Goal: Transaction & Acquisition: Purchase product/service

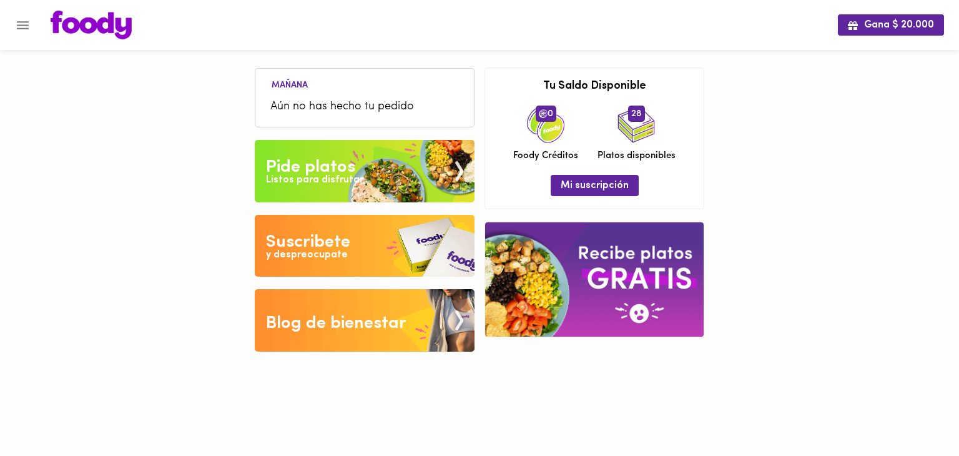
click at [22, 31] on icon "Menu" at bounding box center [23, 25] width 16 height 16
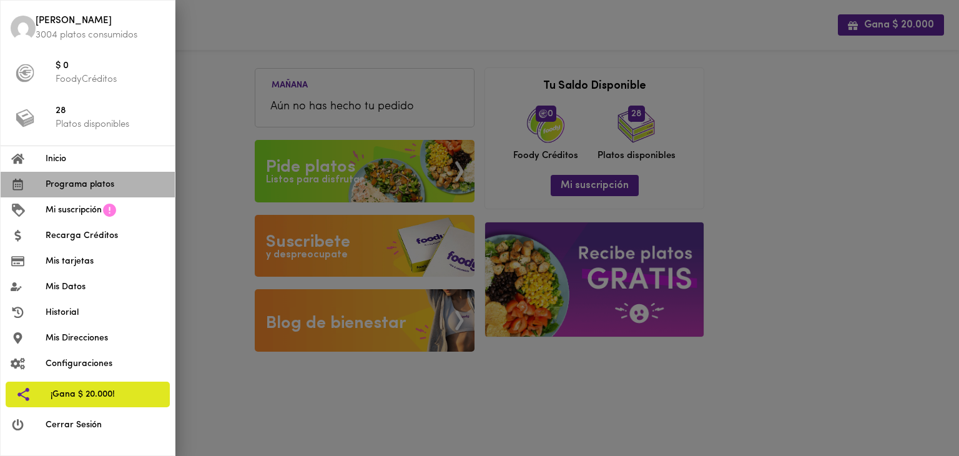
click at [52, 180] on span "Programa platos" at bounding box center [105, 184] width 119 height 13
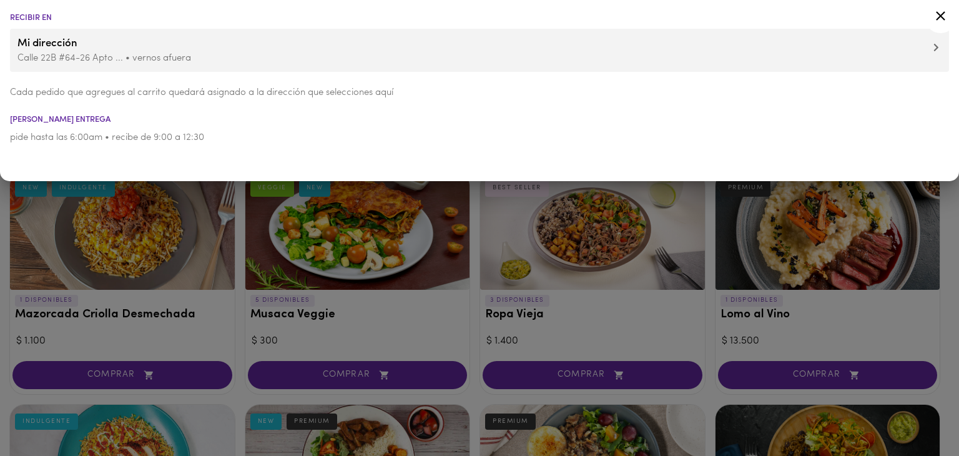
click at [474, 388] on div at bounding box center [479, 228] width 959 height 456
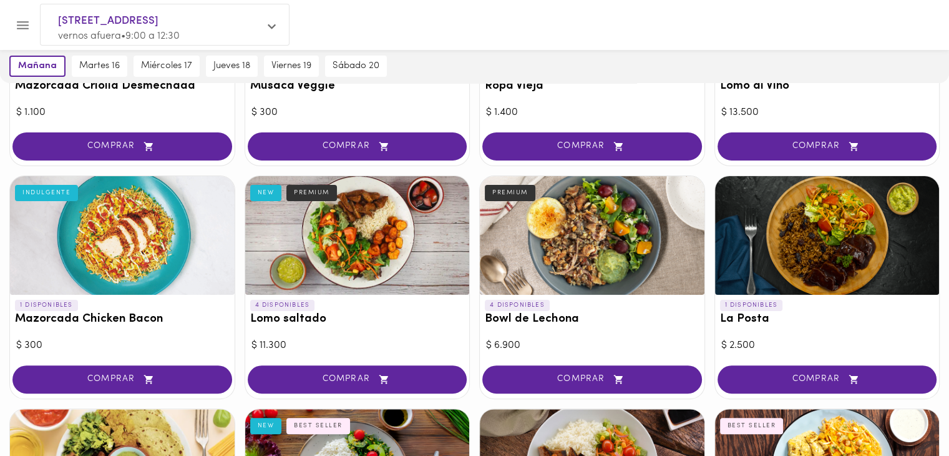
scroll to position [458, 0]
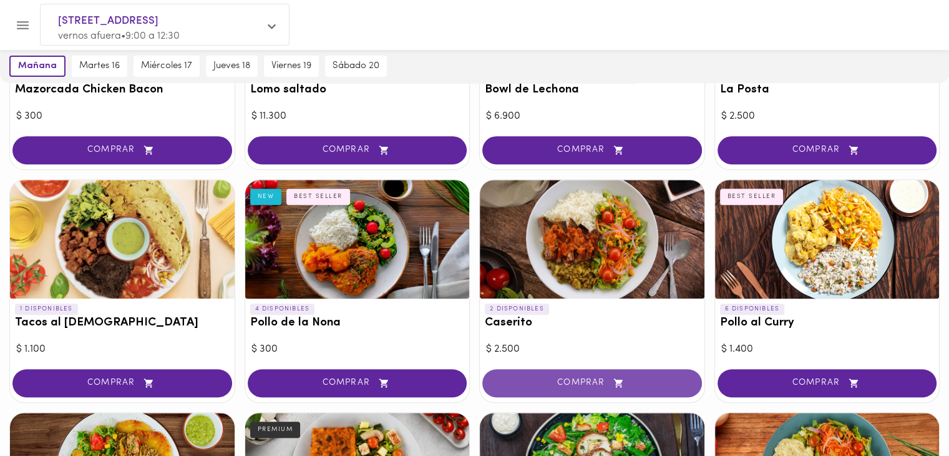
click at [546, 384] on span "COMPRAR" at bounding box center [592, 383] width 188 height 11
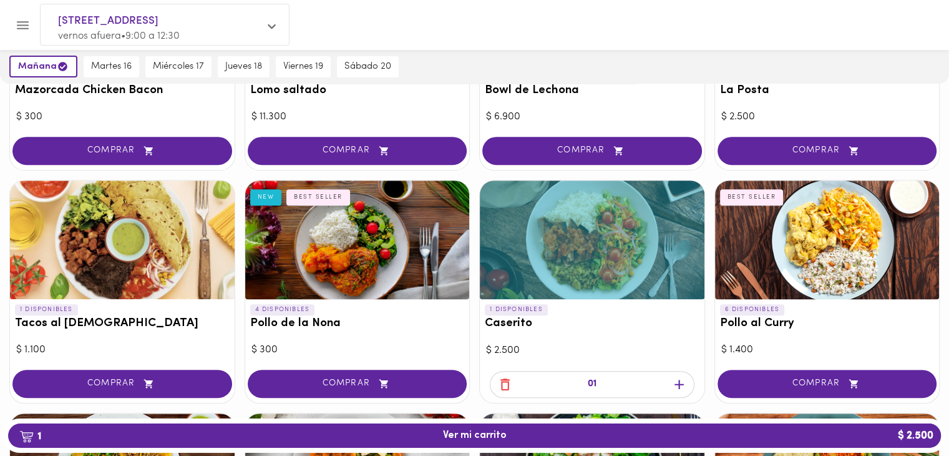
scroll to position [687, 0]
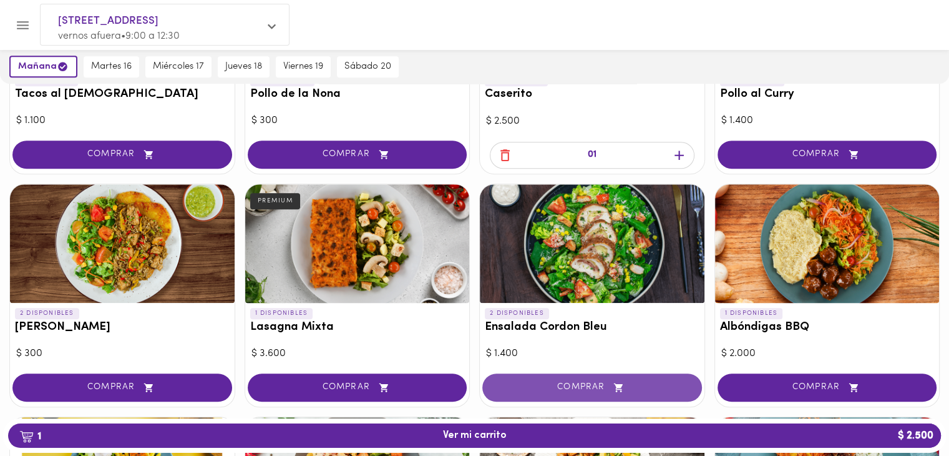
click at [539, 383] on span "COMPRAR" at bounding box center [592, 387] width 188 height 11
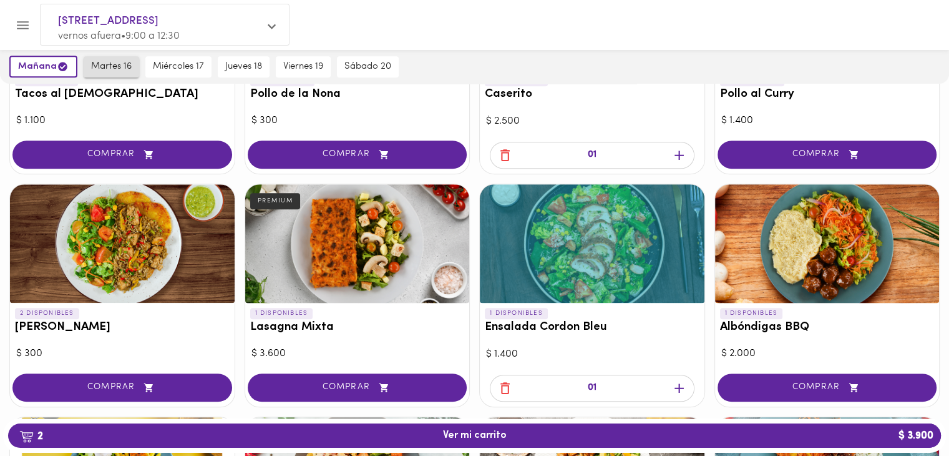
click at [99, 69] on span "martes 16" at bounding box center [111, 66] width 41 height 11
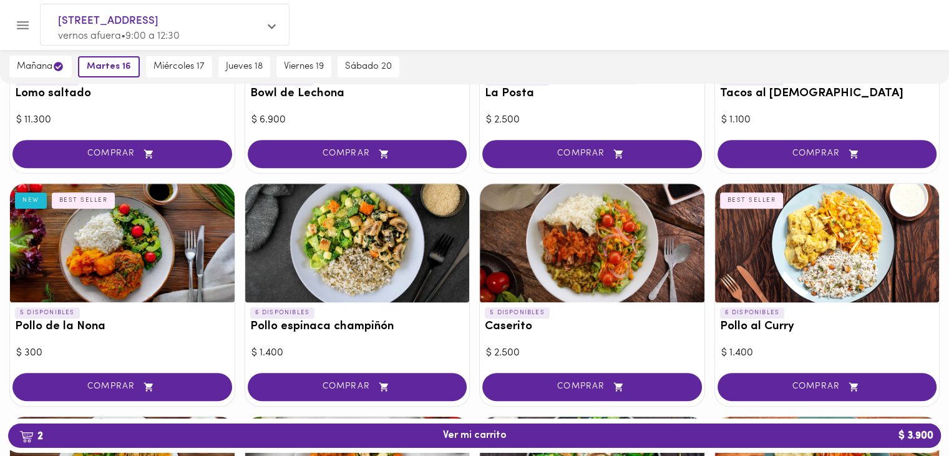
scroll to position [225, 0]
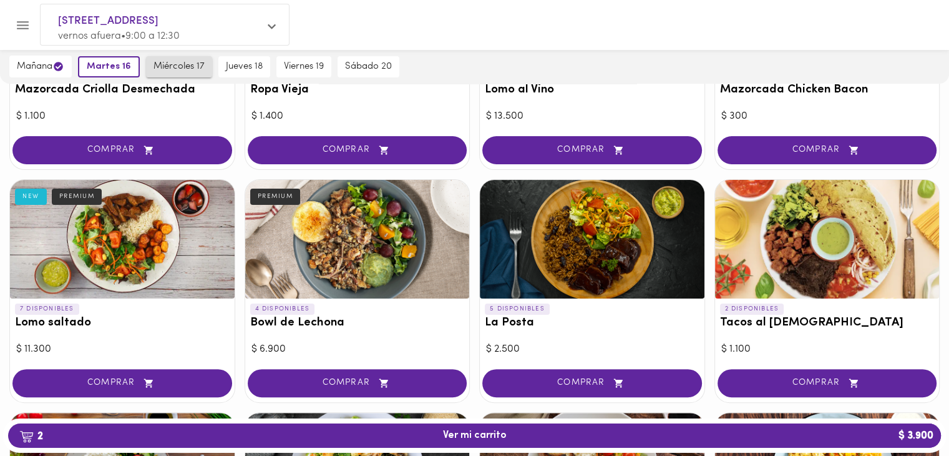
click at [198, 66] on span "miércoles 17" at bounding box center [179, 66] width 51 height 11
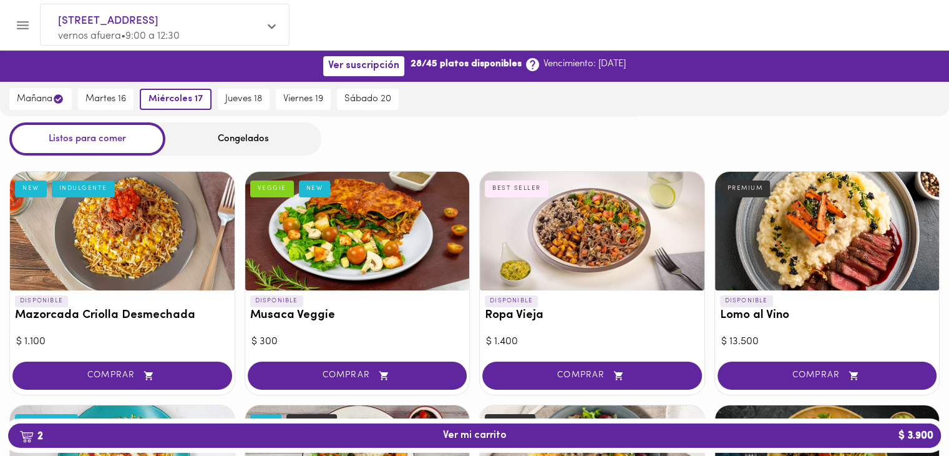
scroll to position [228, 0]
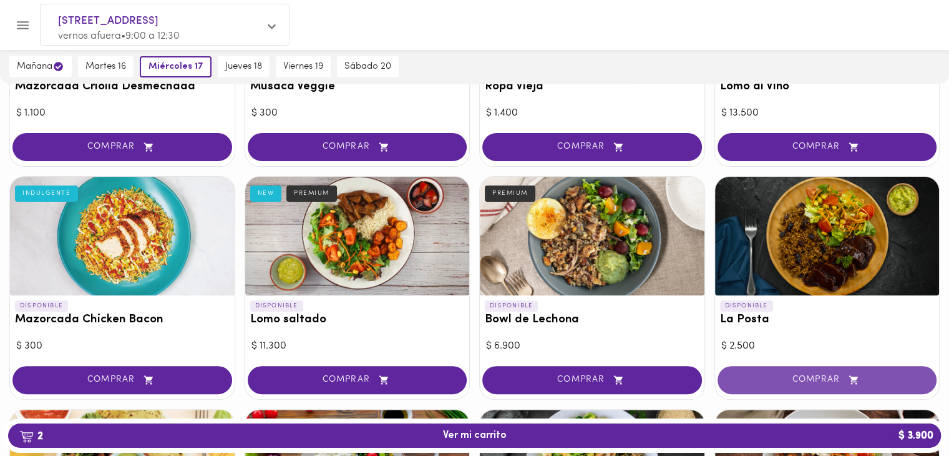
click at [817, 374] on span "COMPRAR" at bounding box center [827, 379] width 188 height 11
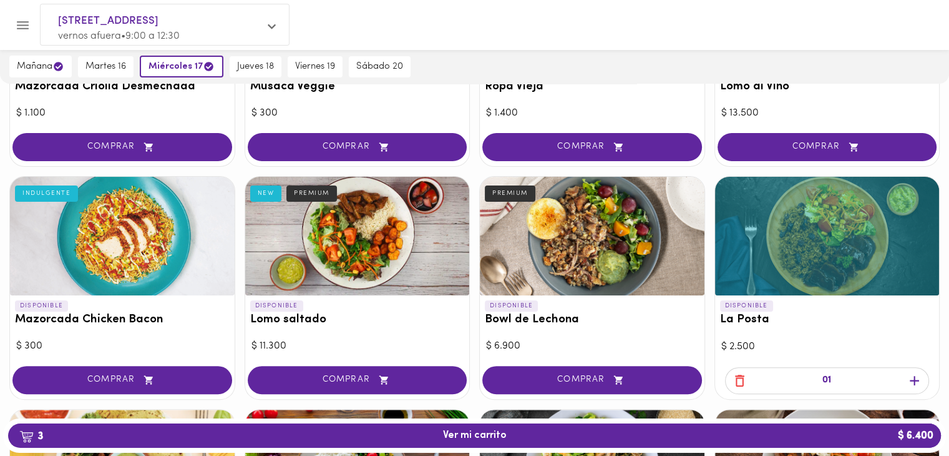
scroll to position [0, 0]
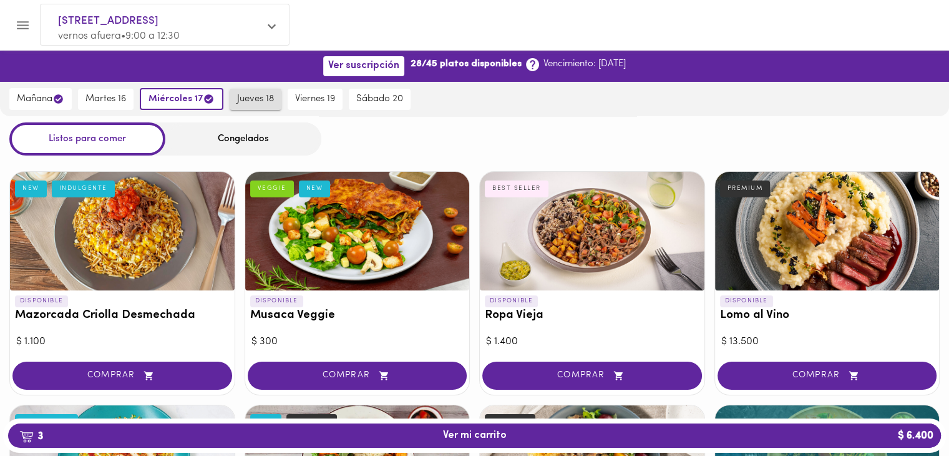
click at [265, 99] on span "jueves 18" at bounding box center [255, 99] width 37 height 11
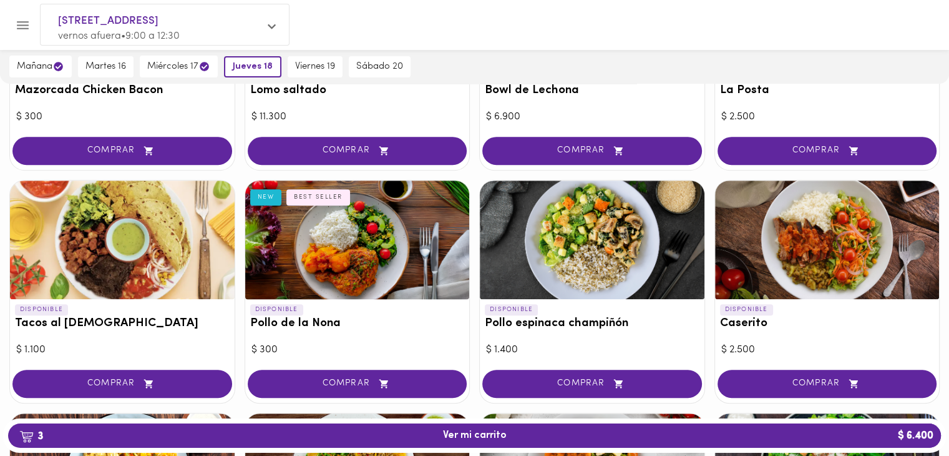
scroll to position [687, 0]
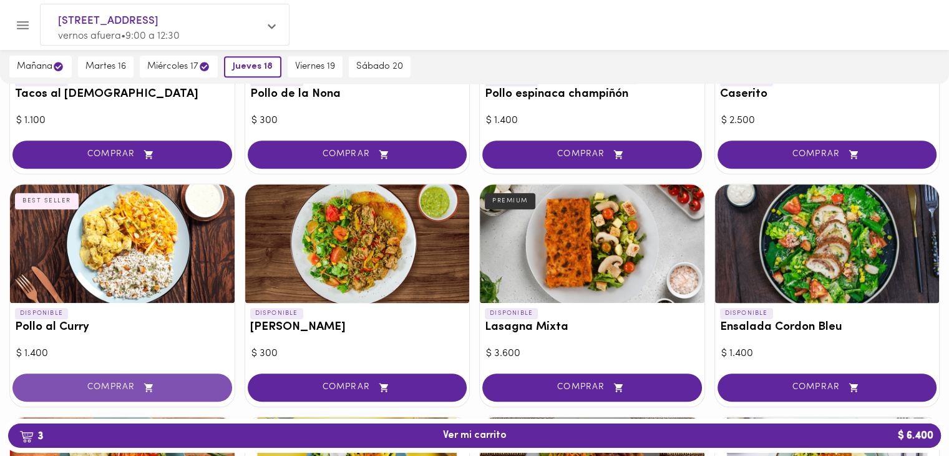
click at [154, 384] on icon "button" at bounding box center [149, 387] width 16 height 11
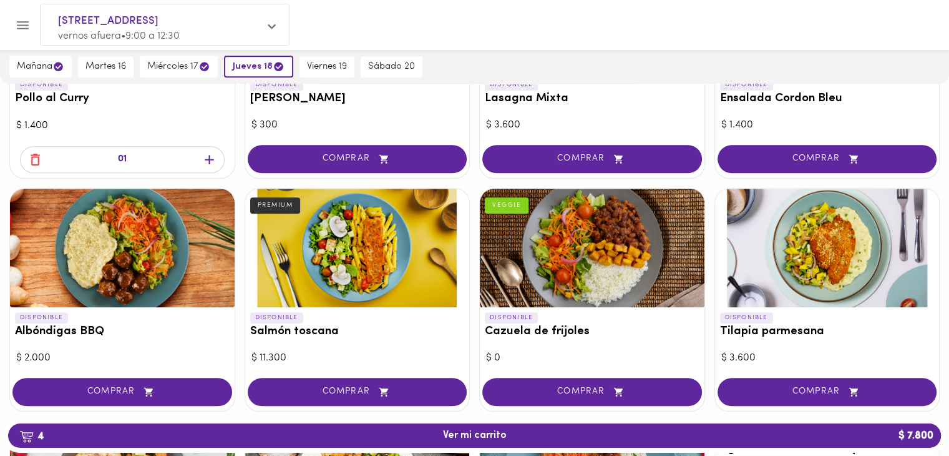
scroll to position [458, 0]
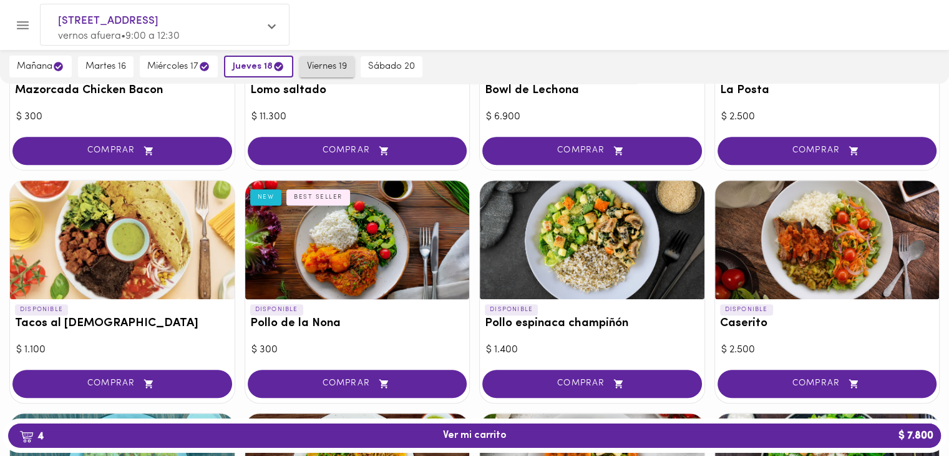
click at [320, 56] on button "viernes 19" at bounding box center [327, 66] width 55 height 21
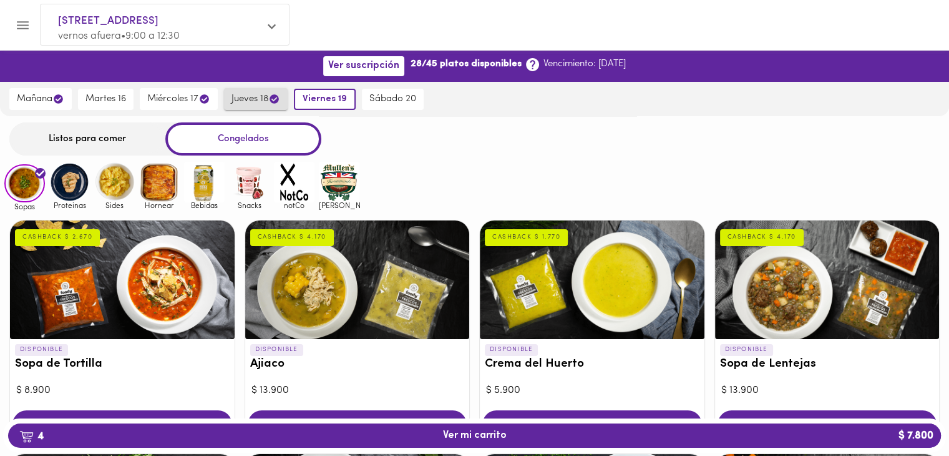
click at [250, 103] on span "jueves 18" at bounding box center [256, 99] width 49 height 12
click at [254, 98] on span "jueves 18" at bounding box center [259, 99] width 52 height 12
click at [89, 144] on div "Listos para comer" at bounding box center [87, 138] width 156 height 33
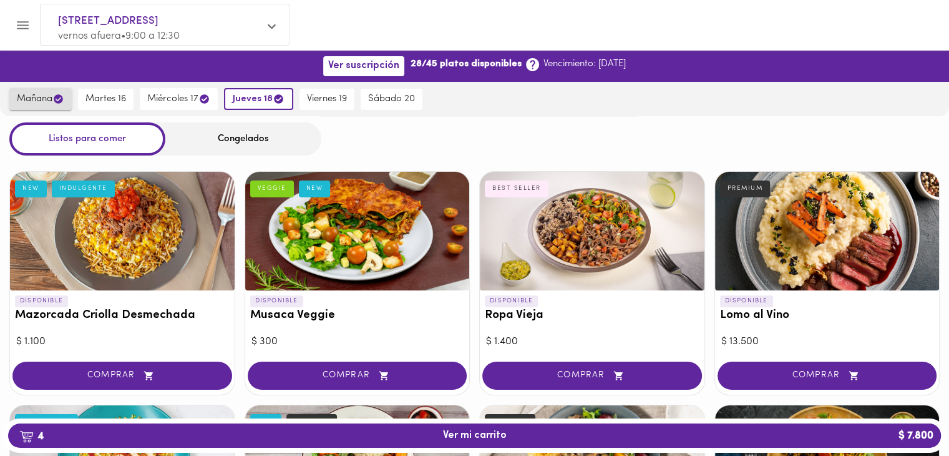
click at [40, 95] on span "mañana" at bounding box center [40, 99] width 47 height 12
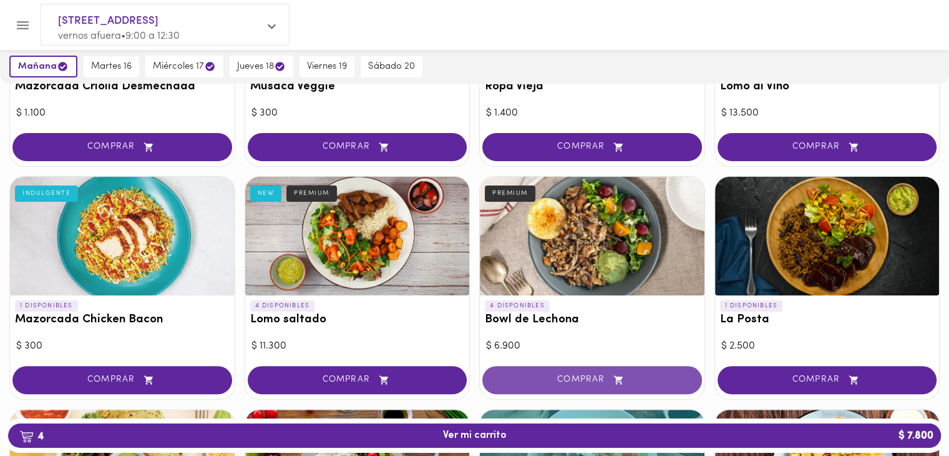
click at [582, 374] on span "COMPRAR" at bounding box center [592, 379] width 188 height 11
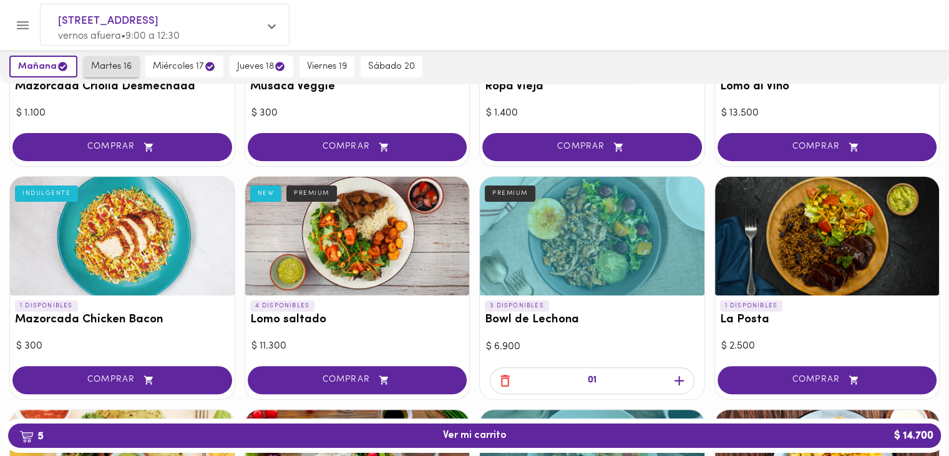
click at [108, 66] on span "martes 16" at bounding box center [111, 66] width 41 height 11
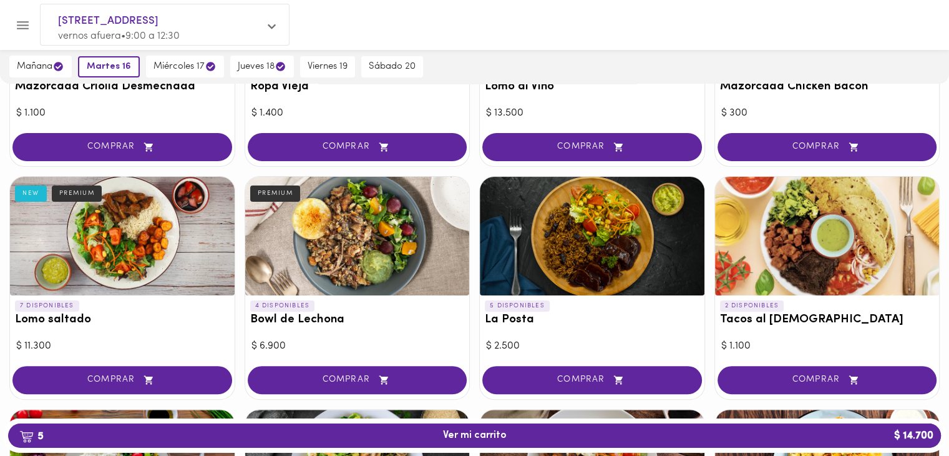
scroll to position [458, 0]
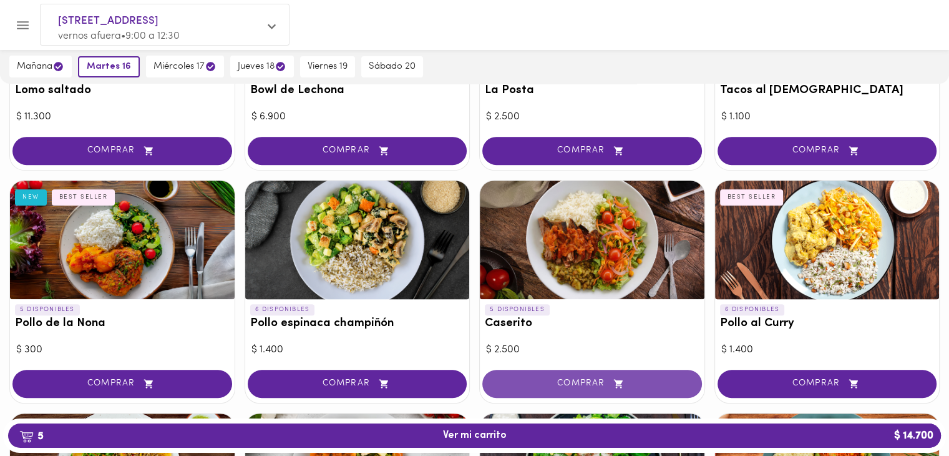
click at [527, 374] on button "COMPRAR" at bounding box center [592, 383] width 220 height 28
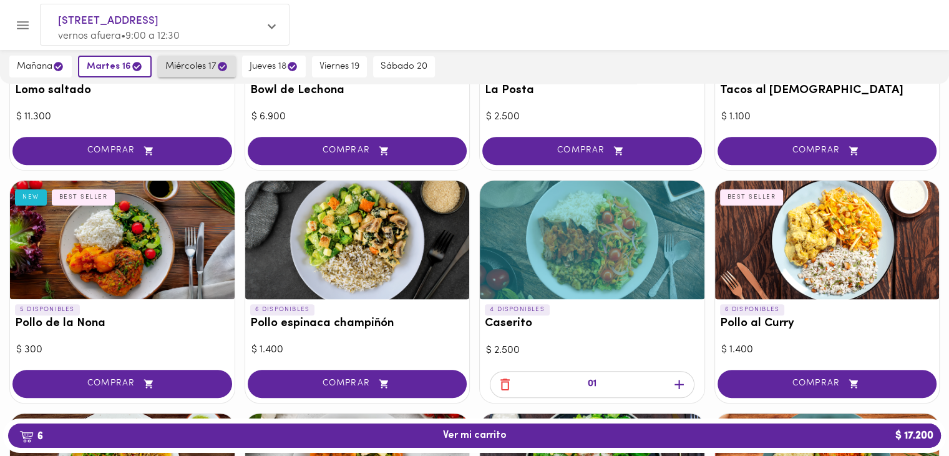
click at [188, 64] on span "miércoles 17" at bounding box center [196, 67] width 63 height 12
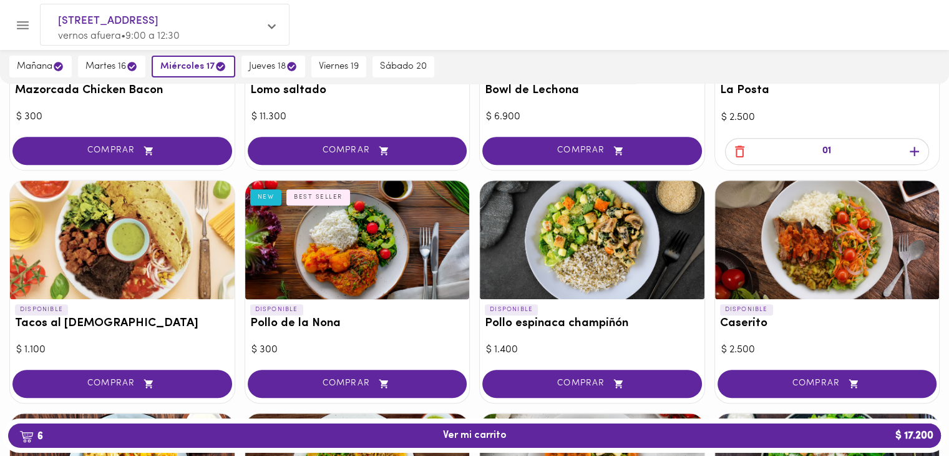
scroll to position [0, 0]
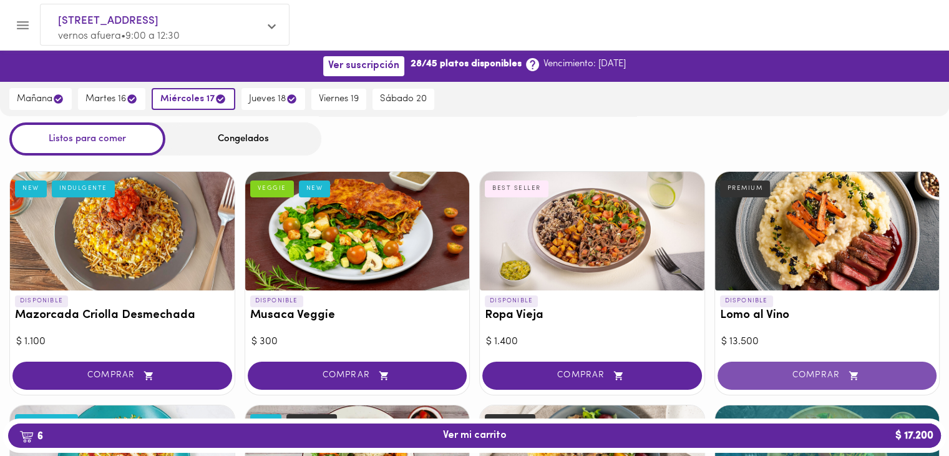
click at [766, 373] on span "COMPRAR" at bounding box center [827, 375] width 188 height 11
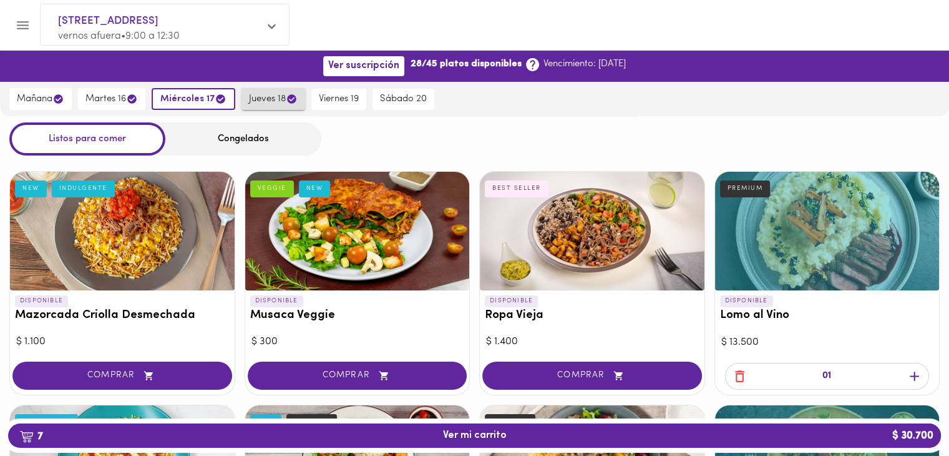
click at [261, 99] on span "jueves 18" at bounding box center [273, 99] width 49 height 12
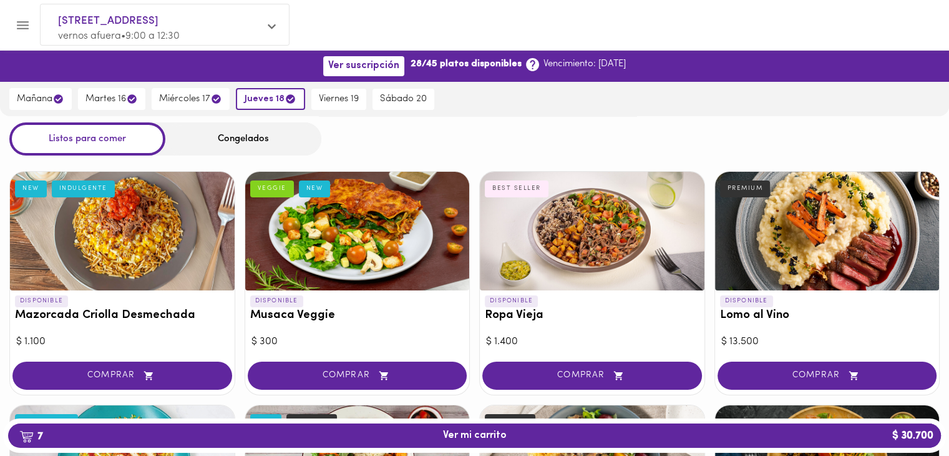
scroll to position [228, 0]
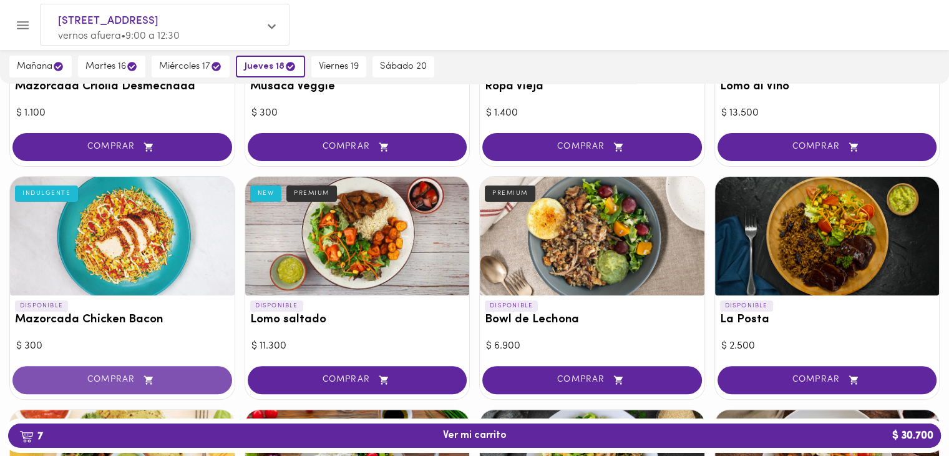
click at [157, 376] on icon "button" at bounding box center [149, 379] width 16 height 11
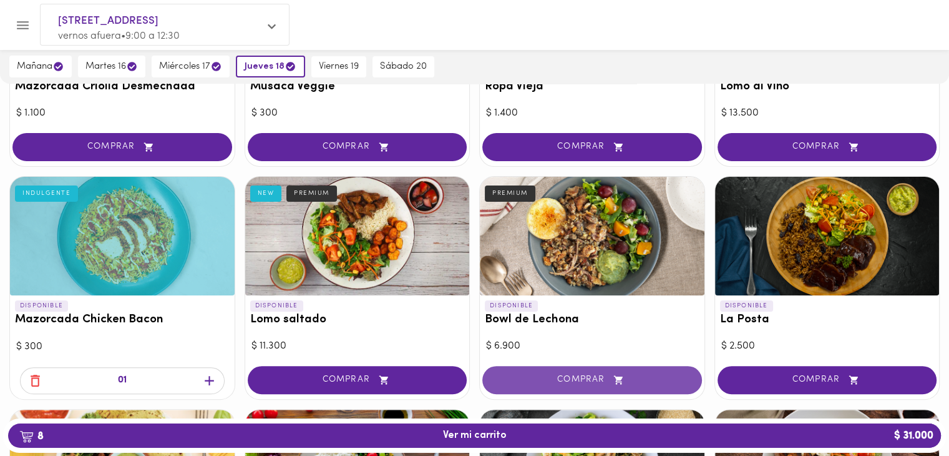
click at [562, 386] on button "COMPRAR" at bounding box center [592, 380] width 220 height 28
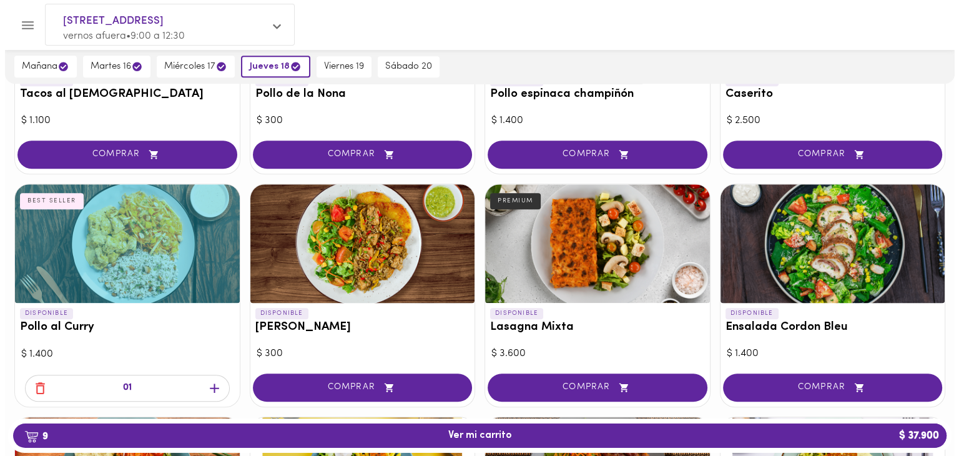
scroll to position [915, 0]
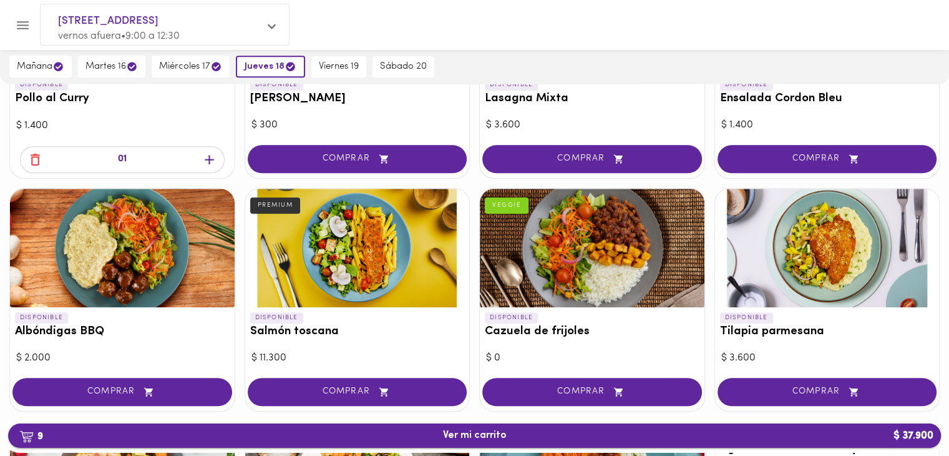
click at [572, 441] on button "9 Ver mi carrito $ 37.900" at bounding box center [474, 435] width 933 height 24
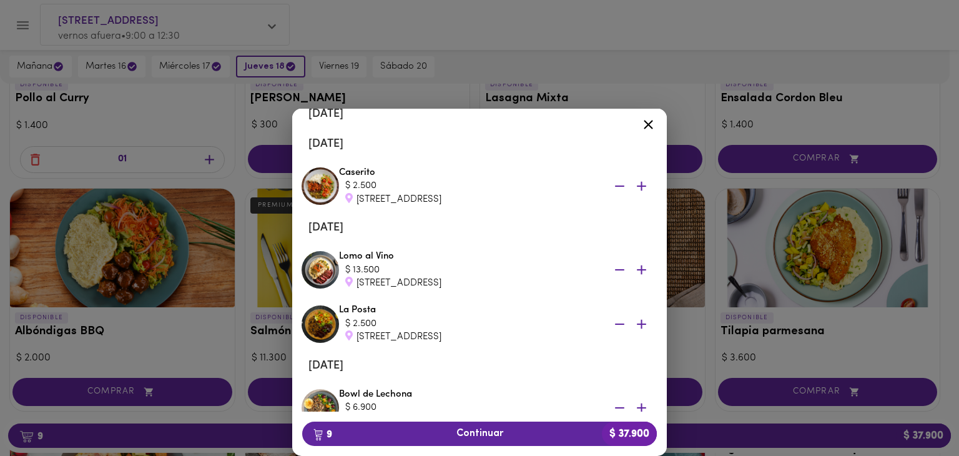
scroll to position [441, 0]
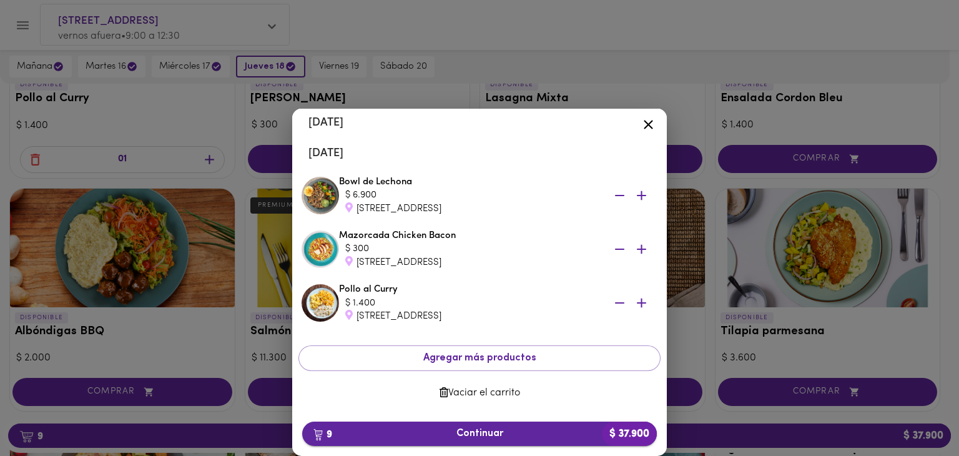
click at [451, 440] on button "9 Continuar $ 37.900" at bounding box center [479, 433] width 355 height 24
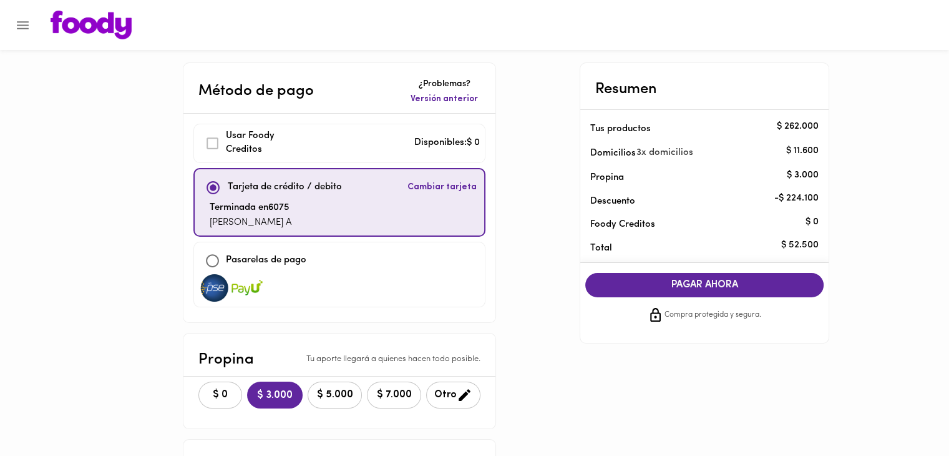
click at [665, 285] on span "PAGAR AHORA" at bounding box center [704, 285] width 213 height 12
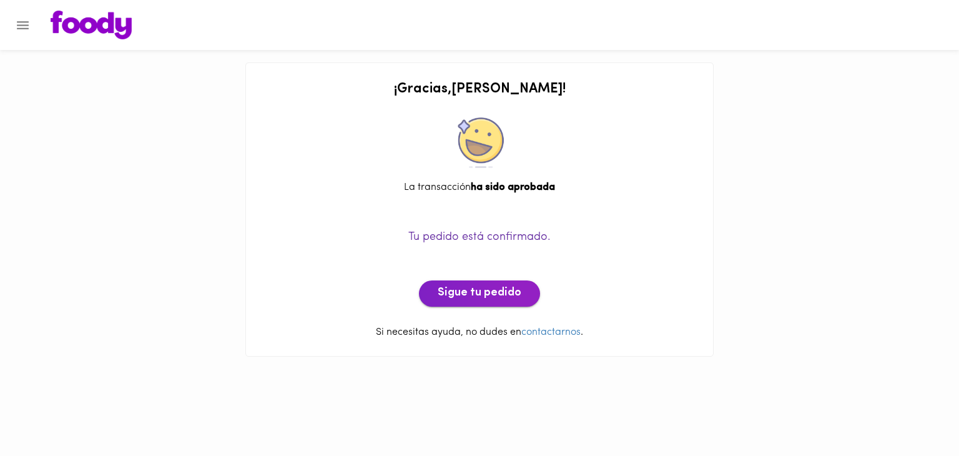
click at [517, 300] on span "Sigue tu pedido" at bounding box center [480, 293] width 84 height 14
